Goal: Information Seeking & Learning: Learn about a topic

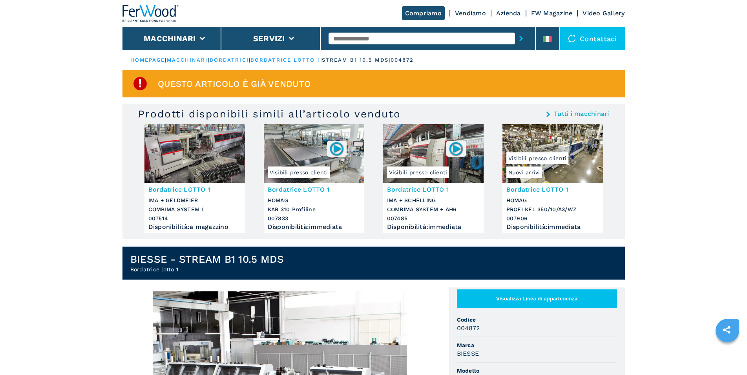
scroll to position [160, 0]
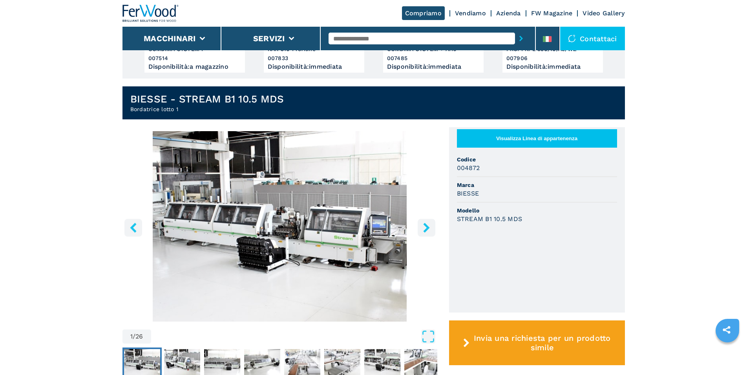
click at [422, 228] on icon "right-button" at bounding box center [427, 228] width 10 height 10
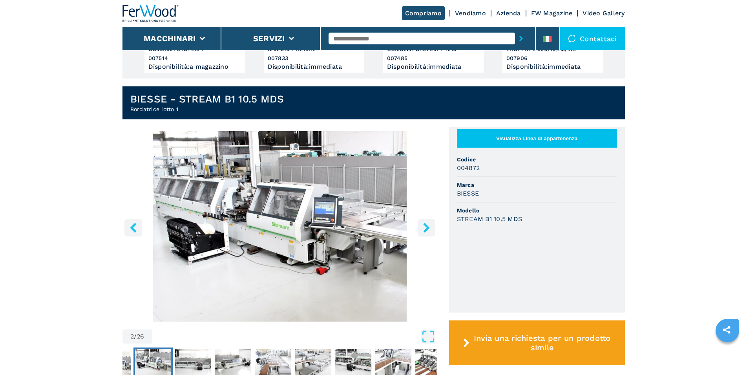
click at [422, 228] on icon "right-button" at bounding box center [427, 228] width 10 height 10
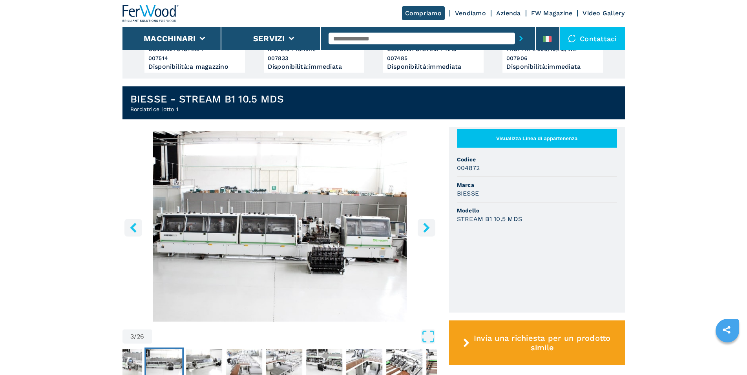
click at [422, 228] on icon "right-button" at bounding box center [427, 228] width 10 height 10
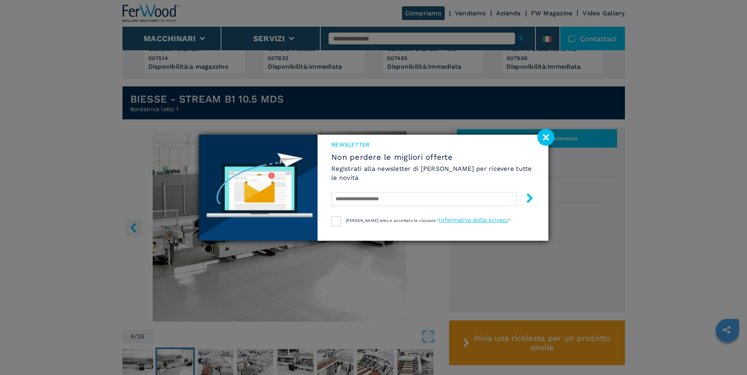
click at [547, 138] on image at bounding box center [546, 137] width 17 height 17
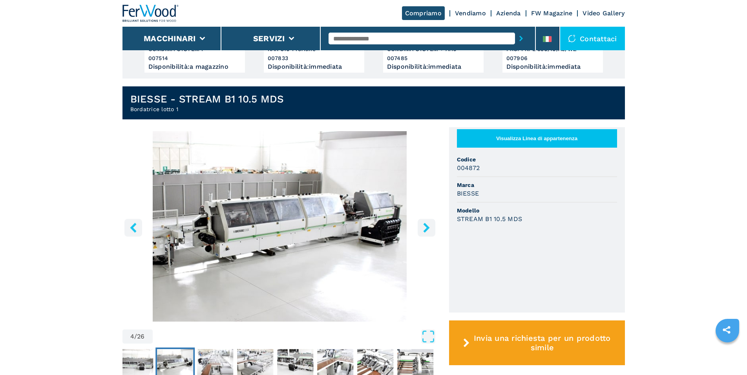
click at [426, 228] on icon "right-button" at bounding box center [427, 228] width 10 height 10
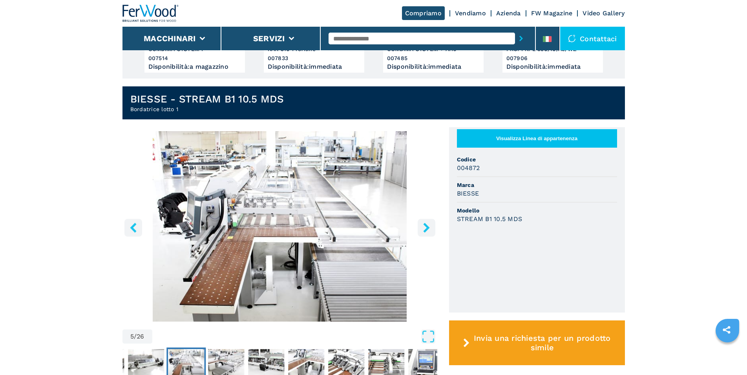
click at [282, 216] on img "Go to Slide 5" at bounding box center [280, 226] width 315 height 190
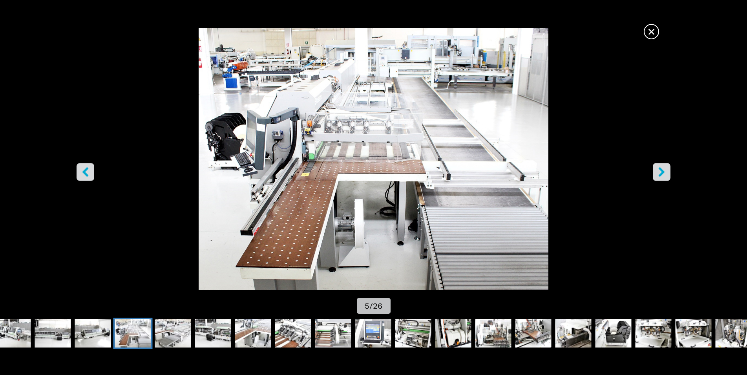
click at [666, 176] on icon "right-button" at bounding box center [662, 172] width 10 height 10
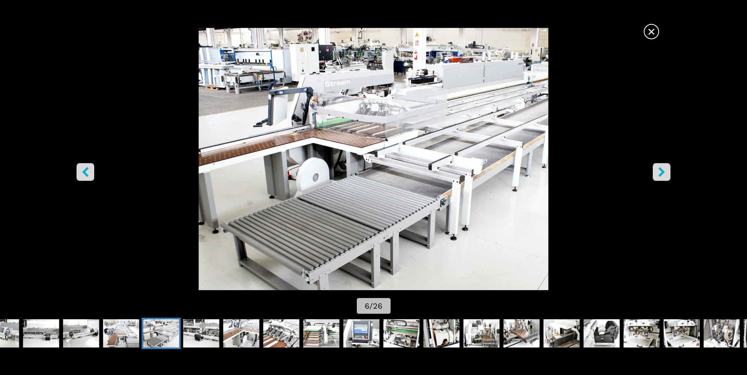
click at [663, 175] on icon "right-button" at bounding box center [662, 172] width 10 height 10
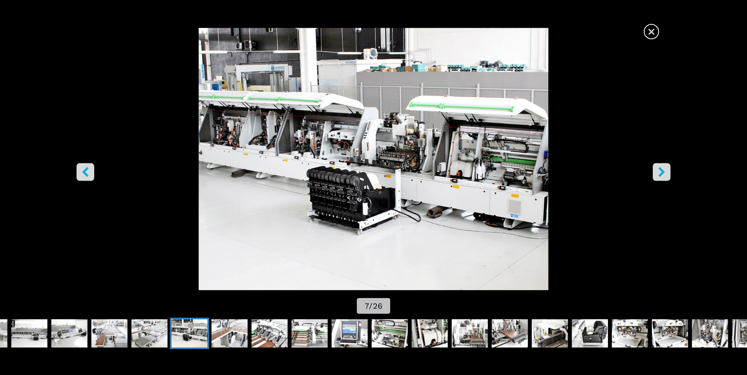
click at [663, 175] on icon "right-button" at bounding box center [662, 172] width 10 height 10
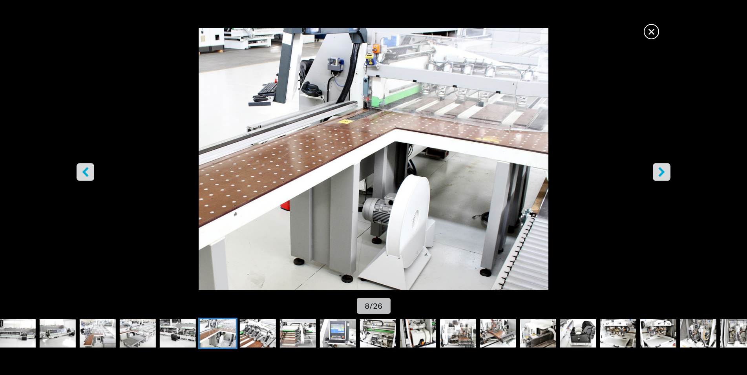
click at [662, 174] on icon "right-button" at bounding box center [662, 172] width 6 height 10
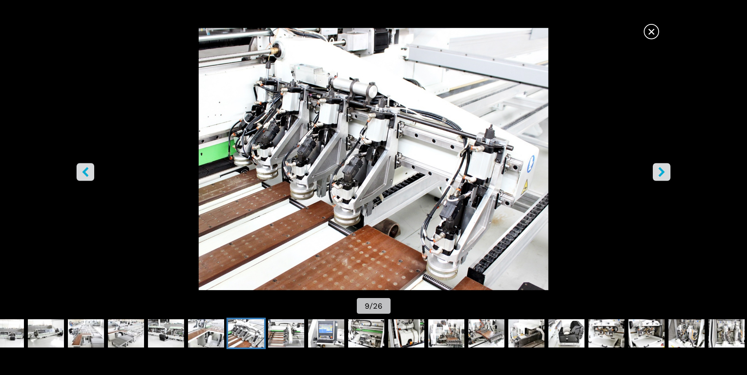
click at [667, 174] on button "right-button" at bounding box center [662, 172] width 18 height 18
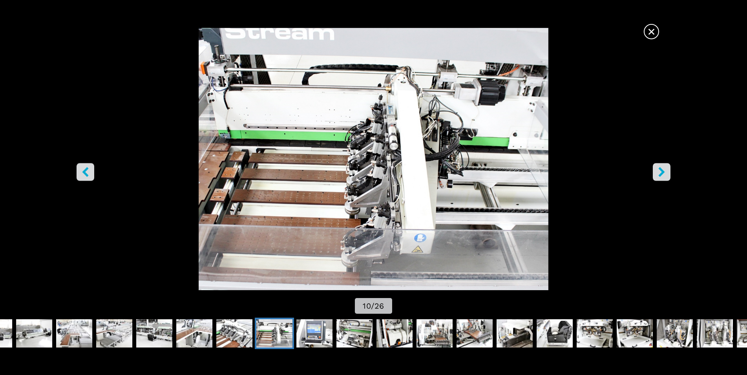
click at [667, 174] on button "right-button" at bounding box center [662, 172] width 18 height 18
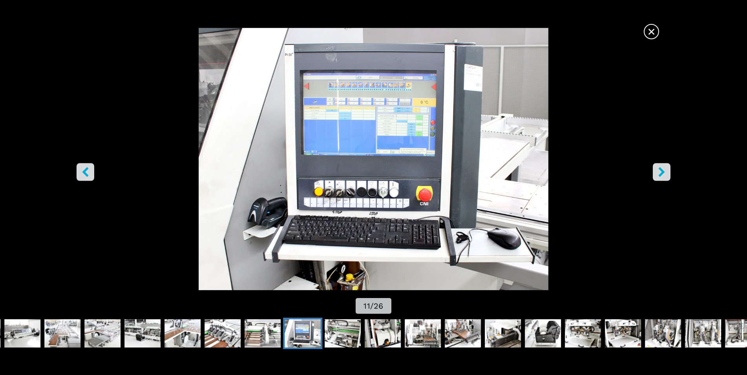
click at [667, 174] on button "right-button" at bounding box center [662, 172] width 18 height 18
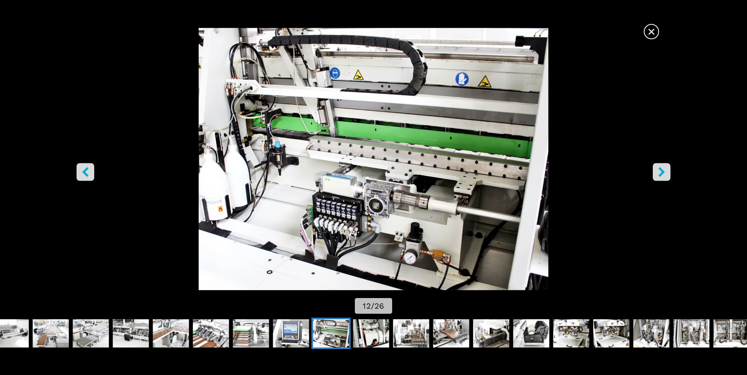
click at [667, 174] on button "right-button" at bounding box center [662, 172] width 18 height 18
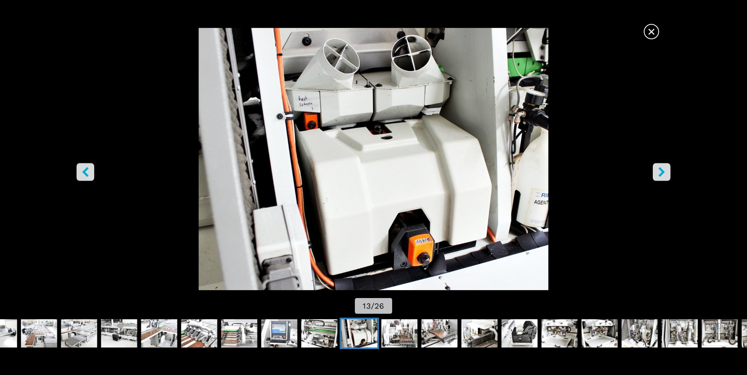
click at [667, 174] on button "right-button" at bounding box center [662, 172] width 18 height 18
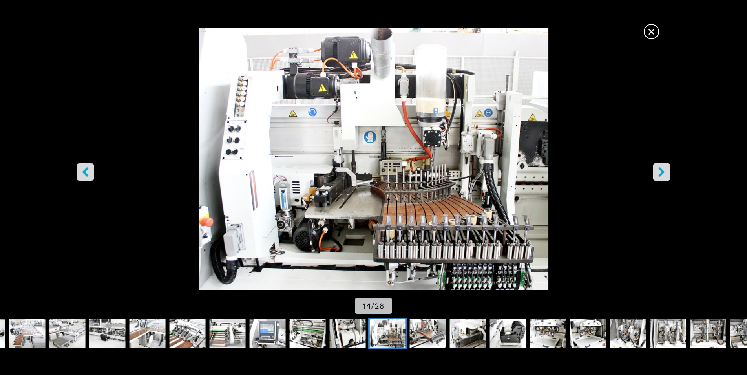
click at [667, 174] on button "right-button" at bounding box center [662, 172] width 18 height 18
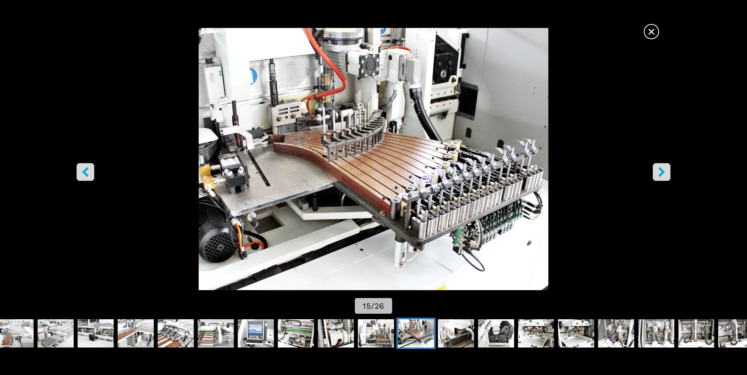
click at [667, 174] on button "right-button" at bounding box center [662, 172] width 18 height 18
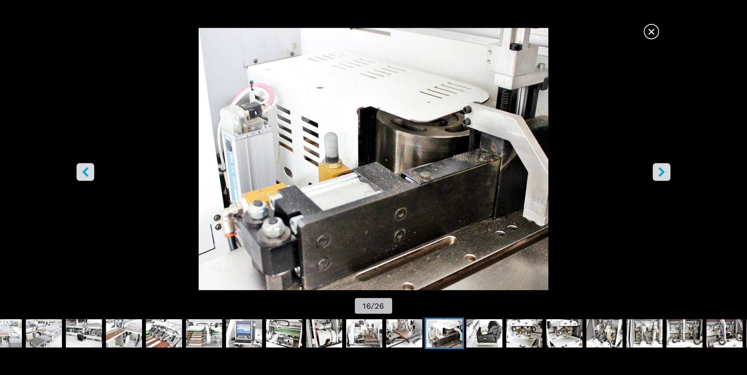
click at [667, 174] on button "right-button" at bounding box center [662, 172] width 18 height 18
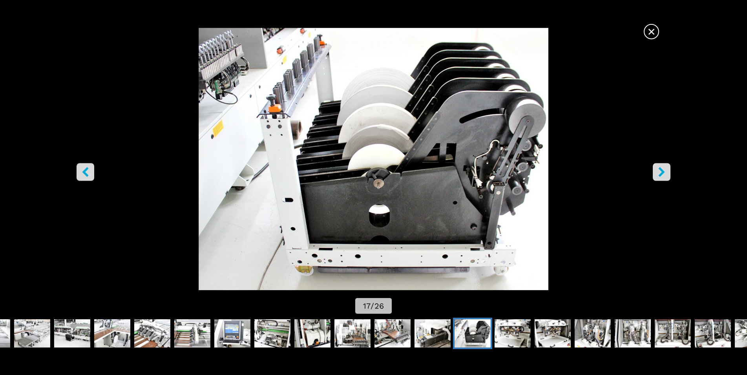
click at [667, 174] on button "right-button" at bounding box center [662, 172] width 18 height 18
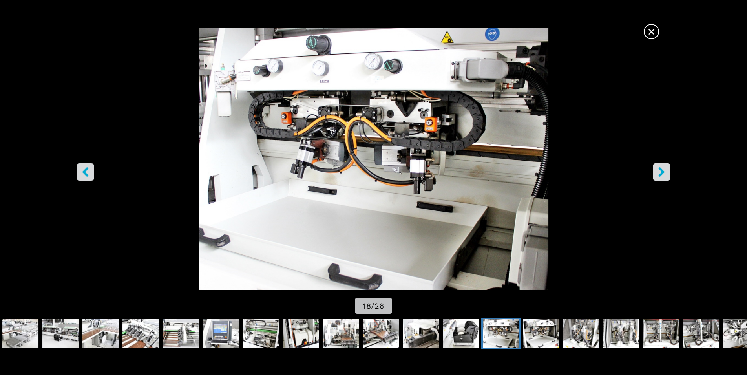
click at [667, 174] on button "right-button" at bounding box center [662, 172] width 18 height 18
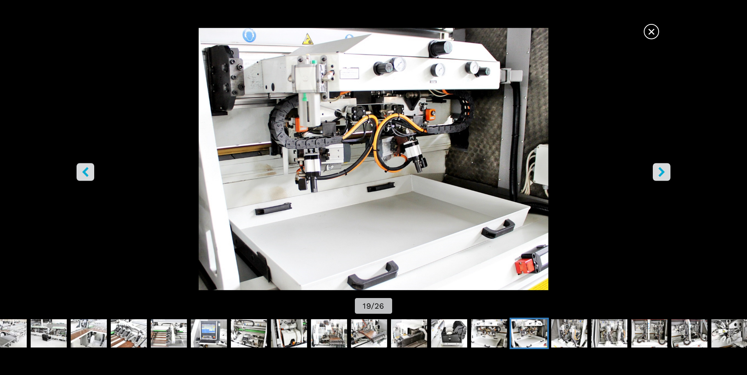
click at [667, 174] on button "right-button" at bounding box center [662, 172] width 18 height 18
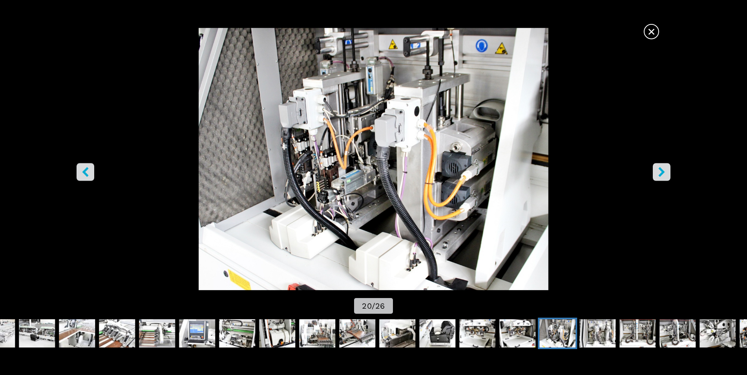
click at [667, 174] on button "right-button" at bounding box center [662, 172] width 18 height 18
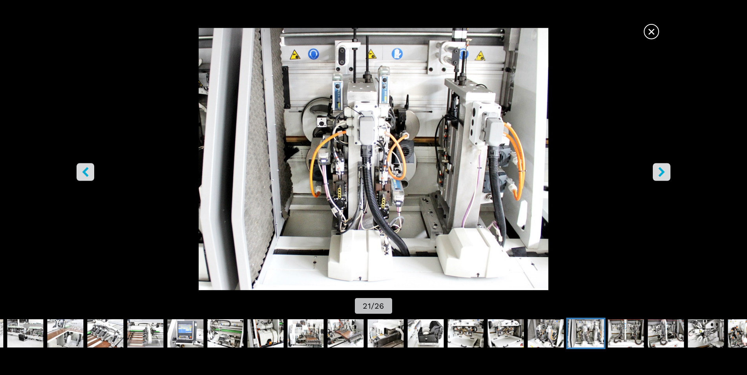
click at [667, 175] on button "right-button" at bounding box center [662, 172] width 18 height 18
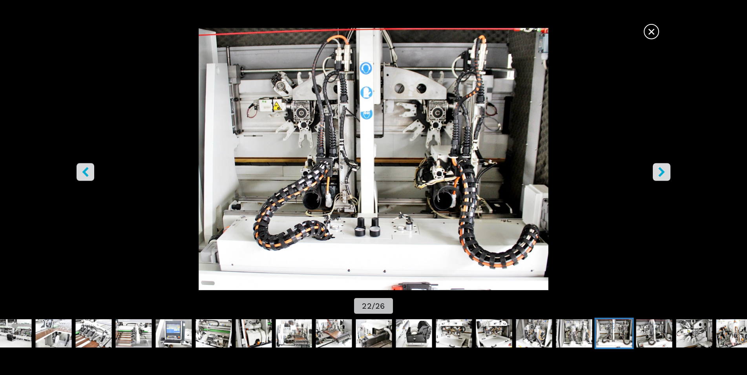
click at [667, 175] on button "right-button" at bounding box center [662, 172] width 18 height 18
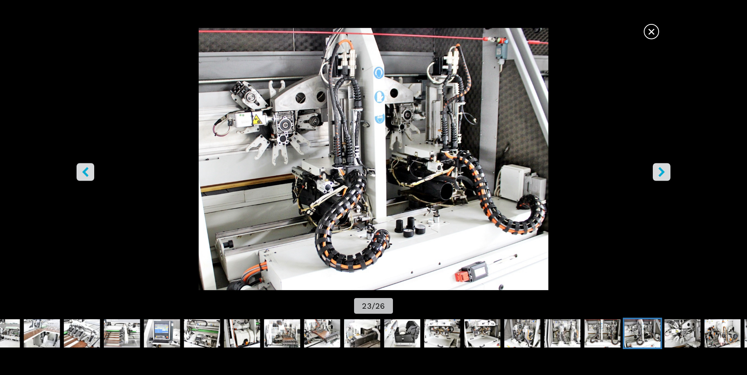
click at [667, 175] on button "right-button" at bounding box center [662, 172] width 18 height 18
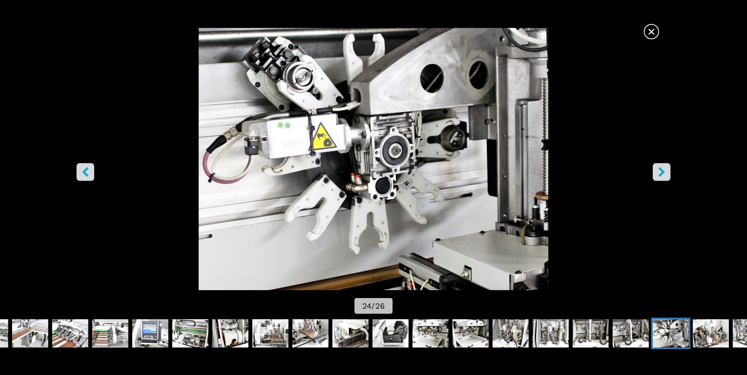
click at [667, 175] on button "right-button" at bounding box center [662, 172] width 18 height 18
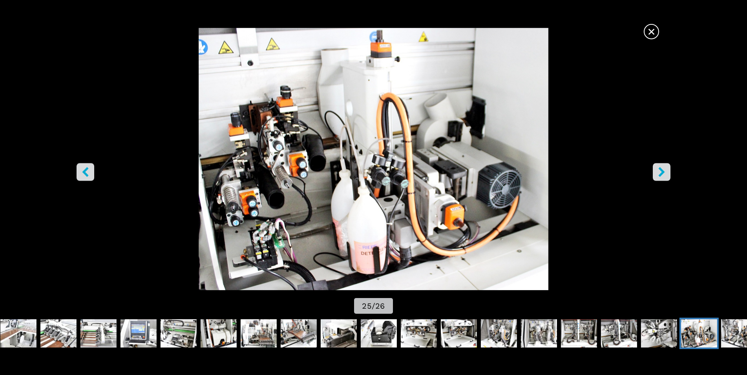
click at [664, 174] on icon "right-button" at bounding box center [662, 172] width 10 height 10
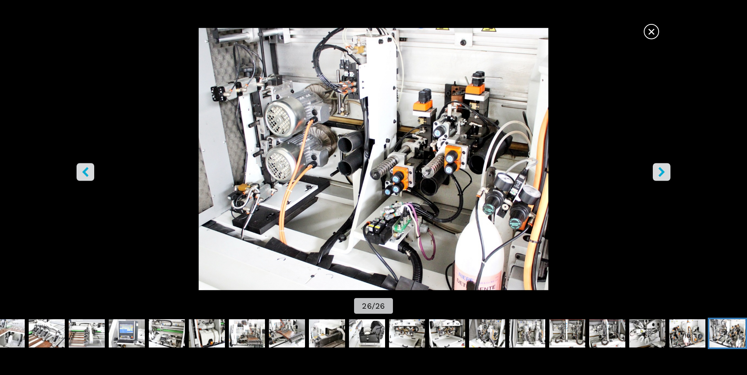
click at [664, 174] on icon "right-button" at bounding box center [662, 172] width 10 height 10
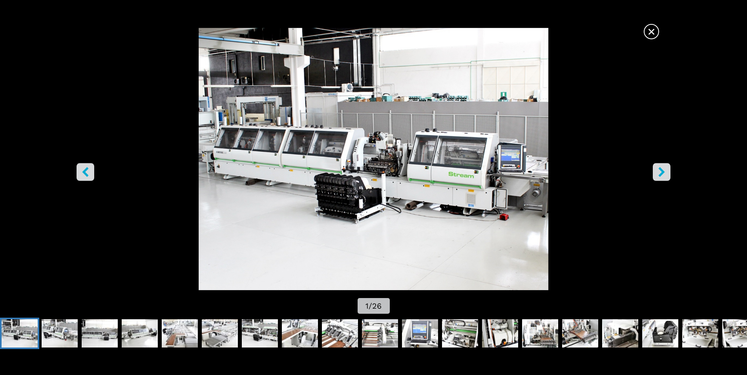
click at [664, 174] on icon "right-button" at bounding box center [662, 172] width 10 height 10
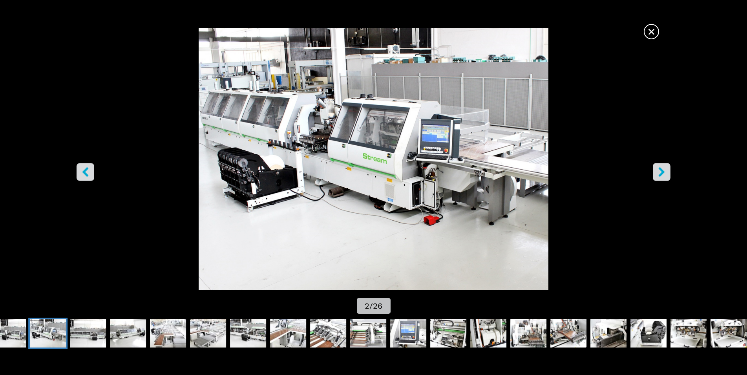
click at [650, 30] on span "×" at bounding box center [652, 30] width 14 height 14
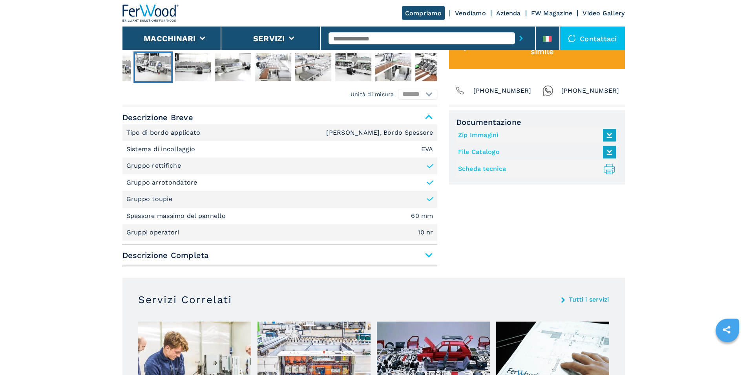
scroll to position [441, 0]
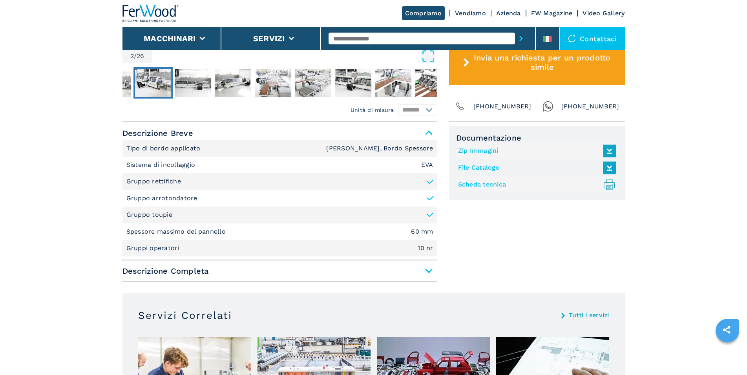
click at [477, 185] on link "Scheda tecnica .prefix__st0{stroke-linecap:round;stroke-linejoin:round}.prefix_…" at bounding box center [535, 184] width 154 height 13
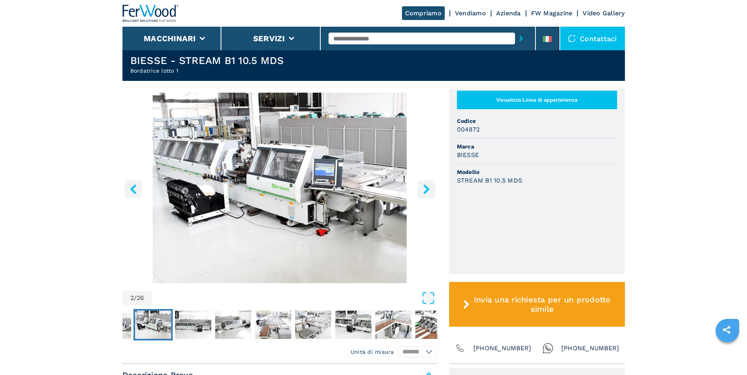
scroll to position [160, 0]
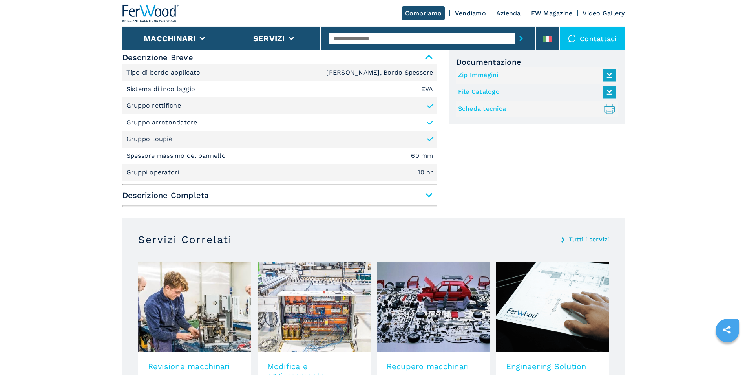
scroll to position [481, 0]
